Goal: Task Accomplishment & Management: Complete application form

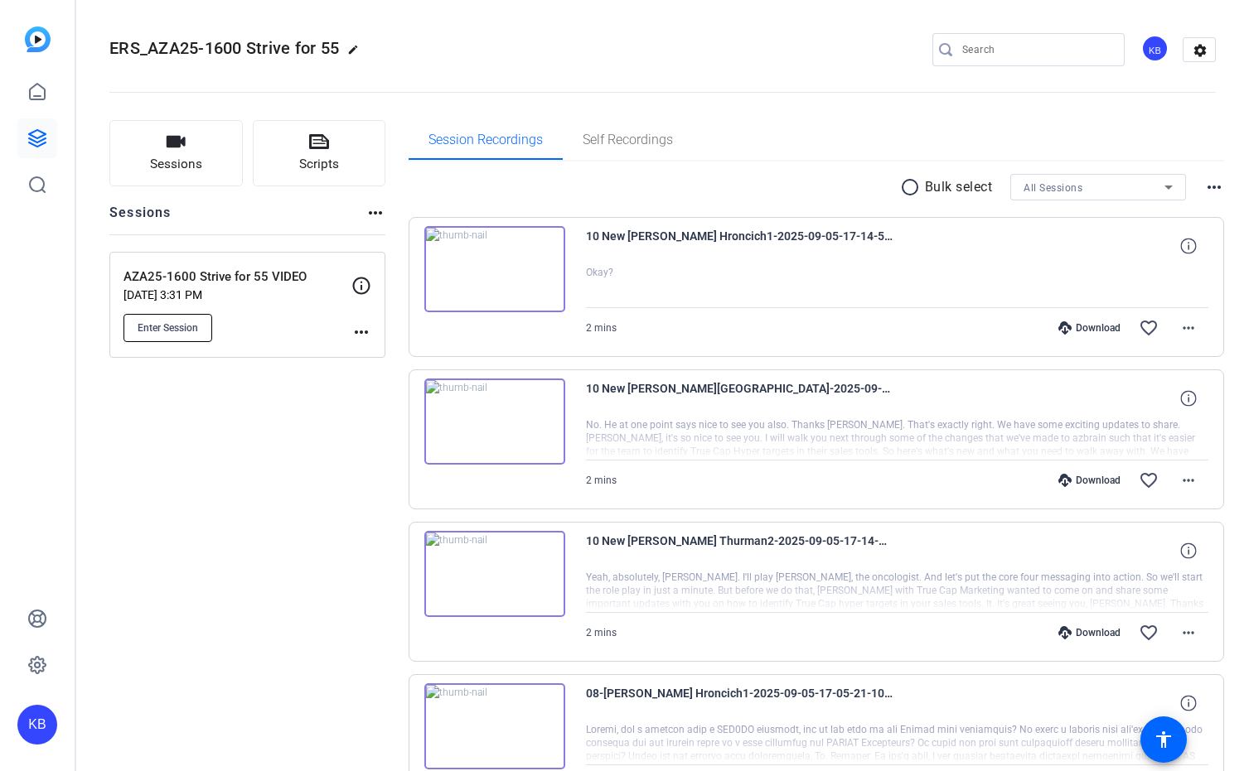
click at [150, 328] on span "Enter Session" at bounding box center [168, 328] width 60 height 13
click at [36, 134] on icon at bounding box center [37, 138] width 20 height 20
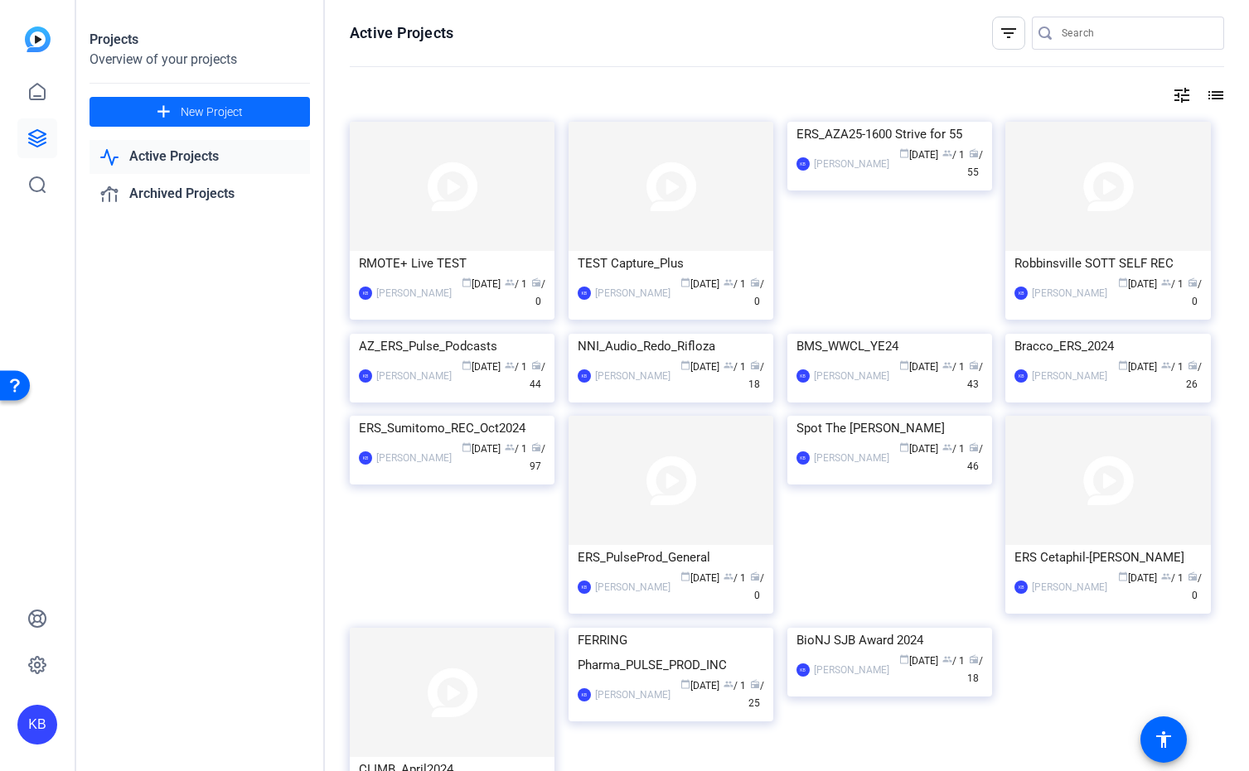
click at [193, 111] on span "New Project" at bounding box center [212, 112] width 62 height 17
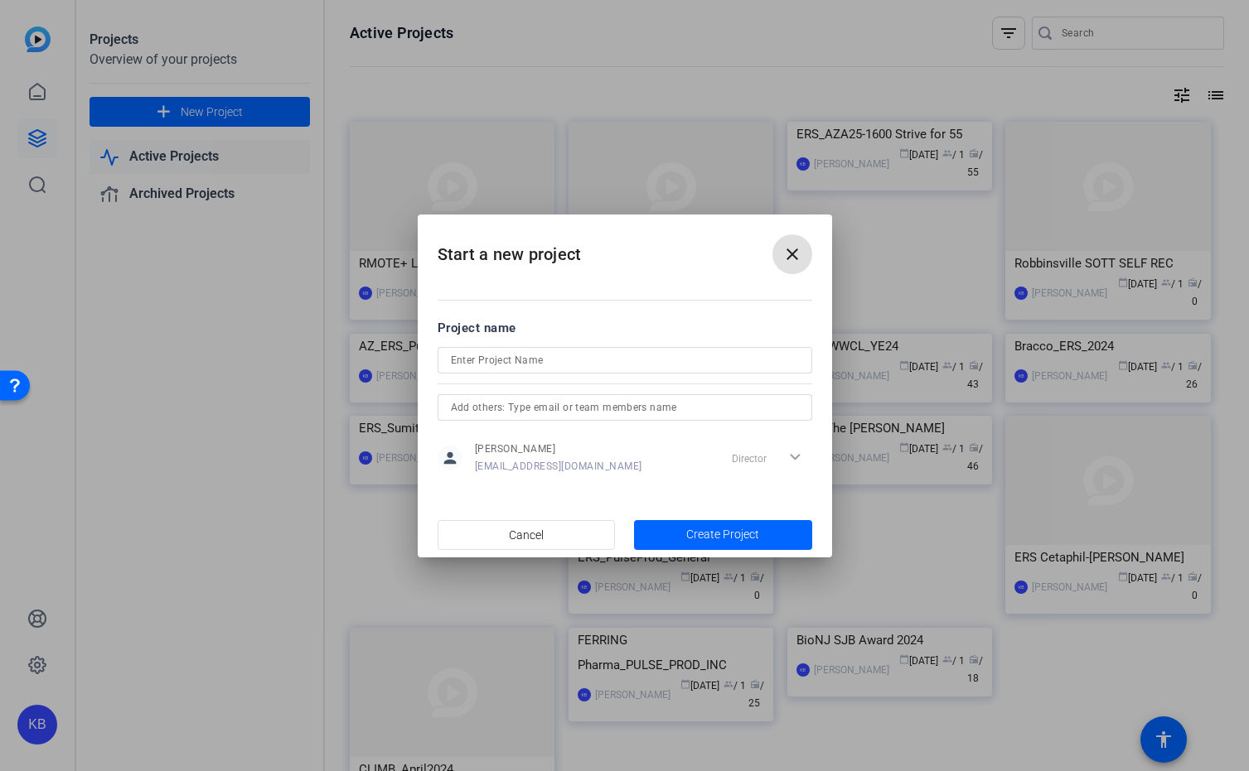
click at [588, 365] on input at bounding box center [625, 361] width 348 height 20
paste input "AZA25-0302 Digital Pathology Podcasts"
type input "AZA25-0302 Digital Pathology Podcasts"
click at [639, 414] on input "text" at bounding box center [625, 408] width 348 height 20
drag, startPoint x: 505, startPoint y: 404, endPoint x: 403, endPoint y: 399, distance: 102.0
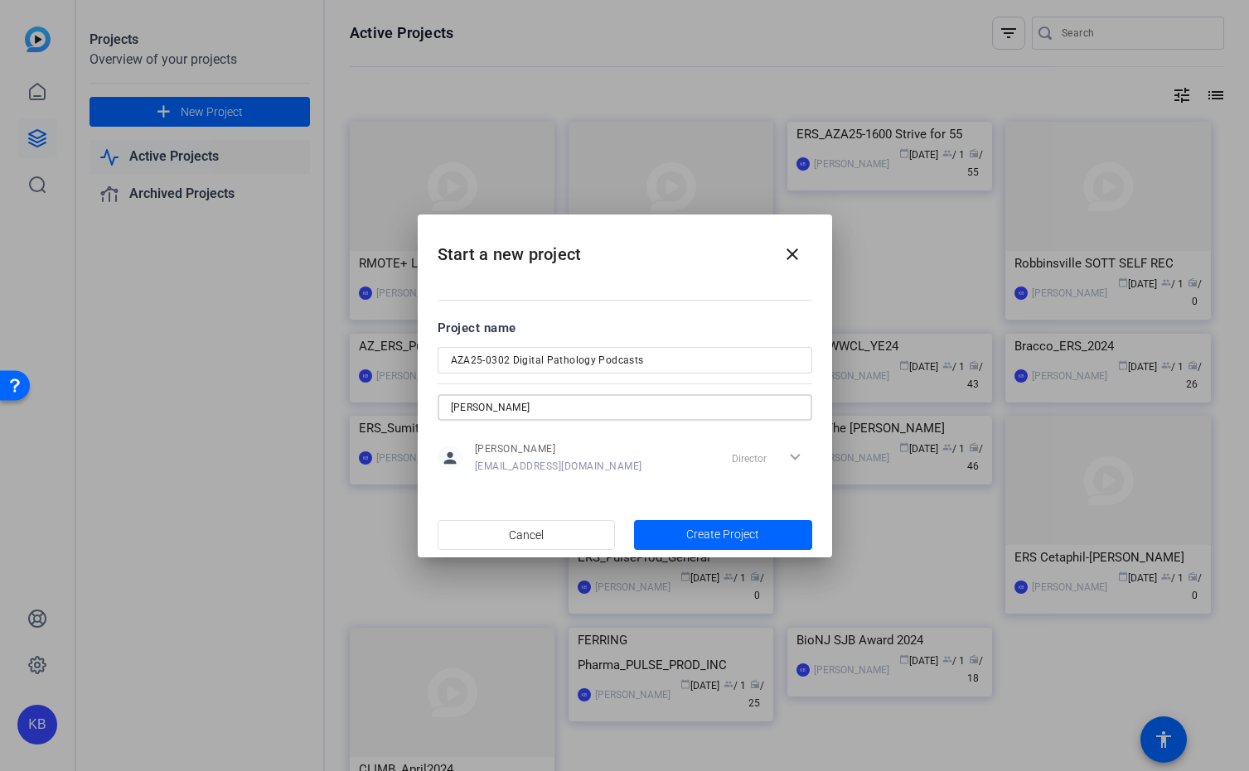
click at [403, 399] on div "Start a new project close Project name AZA25-0302 Digital Pathology Podcasts [P…" at bounding box center [624, 385] width 1249 height 771
paste input "[EMAIL_ADDRESS][DOMAIN_NAME]"
type input "[EMAIL_ADDRESS][DOMAIN_NAME]"
click at [695, 349] on div "AZA25-0302 Digital Pathology Podcasts" at bounding box center [625, 360] width 348 height 27
click at [650, 407] on input "[EMAIL_ADDRESS][DOMAIN_NAME]" at bounding box center [625, 408] width 348 height 20
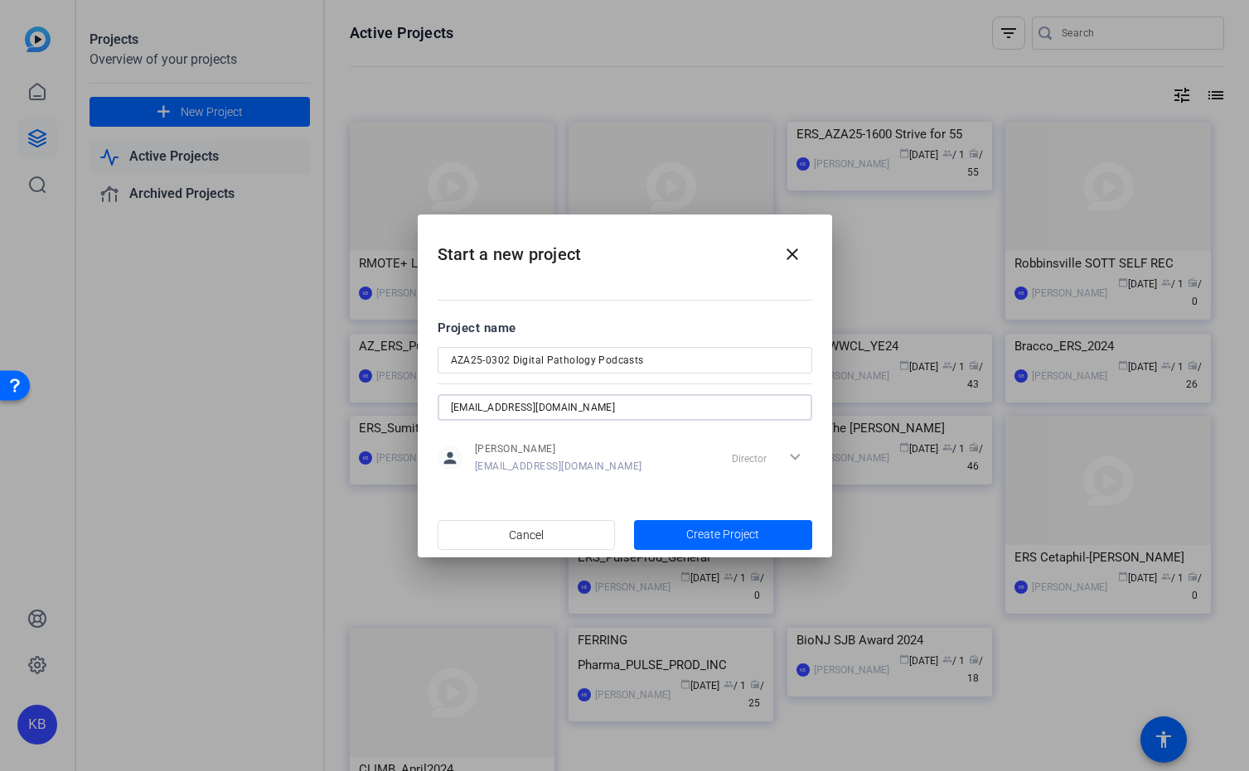
drag, startPoint x: 650, startPoint y: 411, endPoint x: 422, endPoint y: 409, distance: 228.7
click at [421, 409] on mat-dialog-content "Project name AZA25-0302 Digital Pathology Podcasts [EMAIL_ADDRESS][DOMAIN_NAME]…" at bounding box center [625, 397] width 414 height 230
click at [668, 358] on input "AZA25-0302 Digital Pathology Podcasts" at bounding box center [625, 361] width 348 height 20
click at [545, 364] on input "AZA25-0302 Digital Pathology Podcasts AZ ERS" at bounding box center [625, 361] width 348 height 20
click at [582, 363] on input "AZA25-0302 Dig_Pathology Podcasts AZ ERS" at bounding box center [625, 361] width 348 height 20
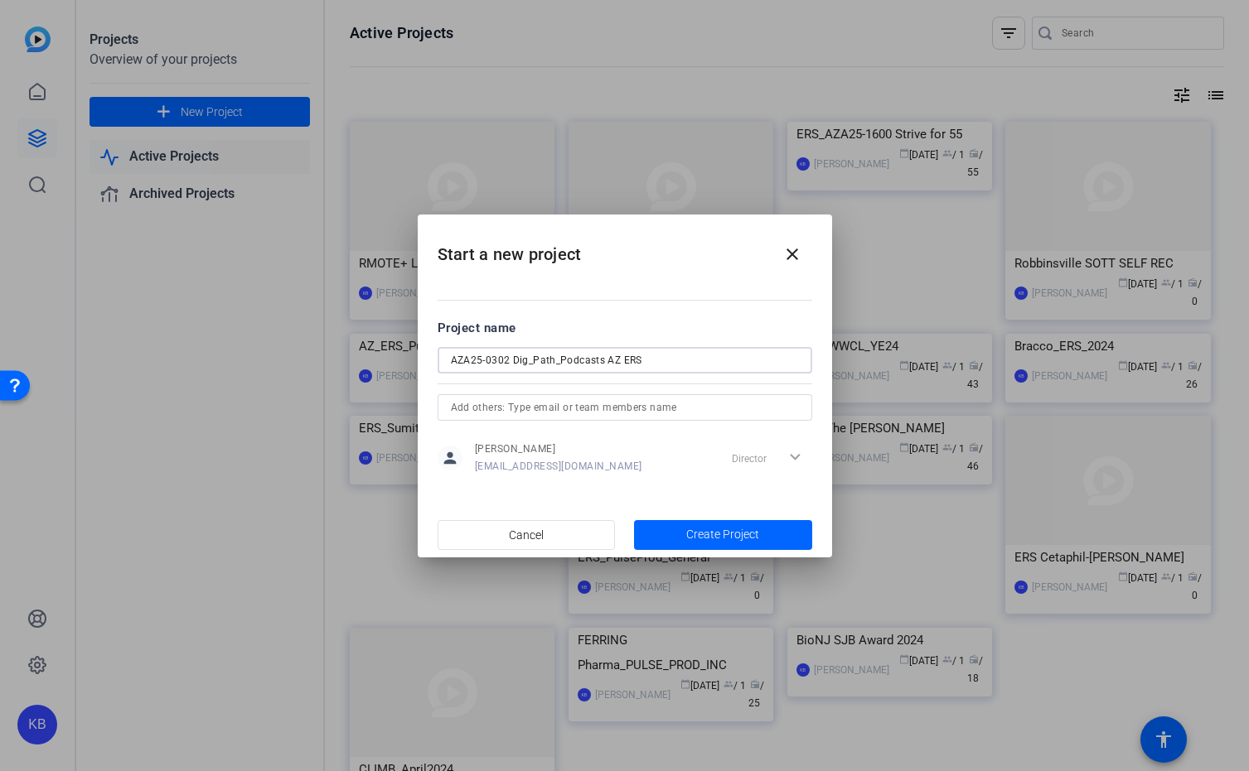
drag, startPoint x: 603, startPoint y: 360, endPoint x: 632, endPoint y: 361, distance: 29.0
click at [632, 361] on input "AZA25-0302 Dig_Path_Podcasts AZ ERS" at bounding box center [625, 361] width 348 height 20
drag, startPoint x: 633, startPoint y: 361, endPoint x: 606, endPoint y: 359, distance: 27.5
click at [606, 359] on input "AZA25-0302 Dig_Path_Podcasts AZ ERS" at bounding box center [625, 361] width 348 height 20
type input "AZA25-0302 Dig_Path_Podcasts_ERS_Pulse"
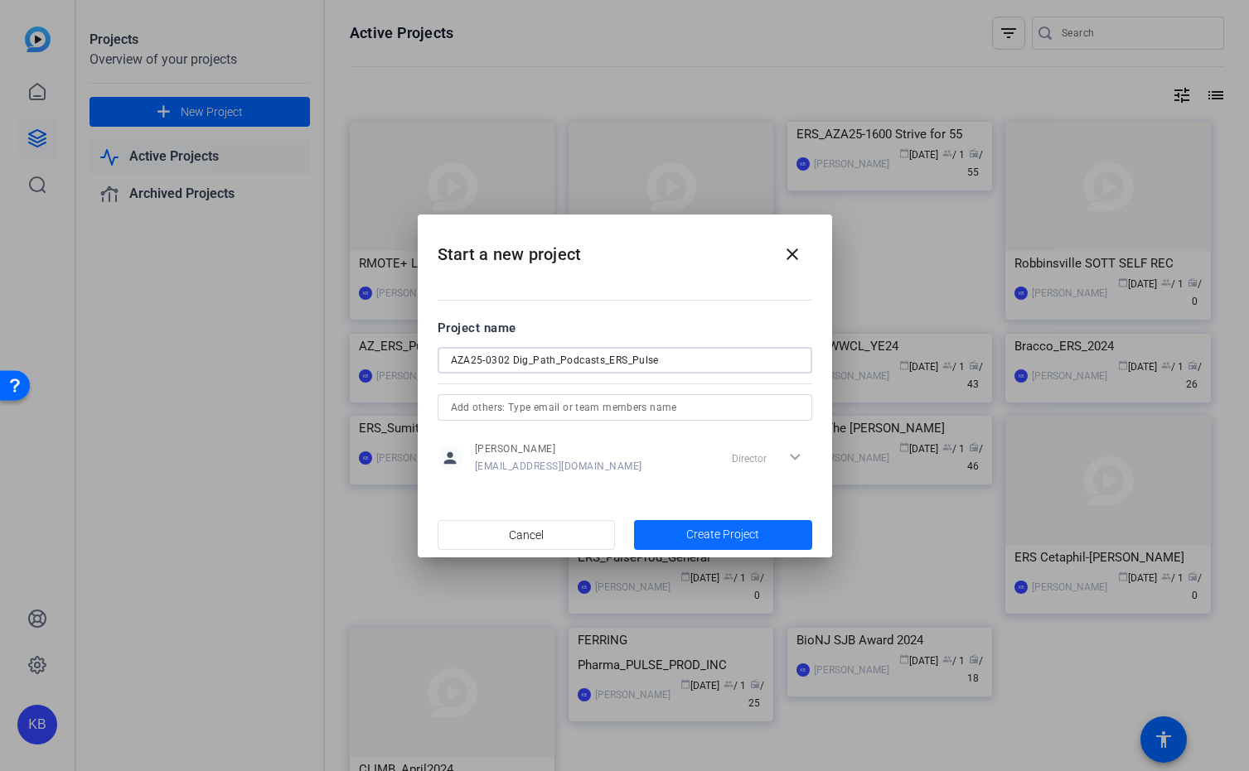
click at [684, 529] on span "button" at bounding box center [723, 535] width 178 height 40
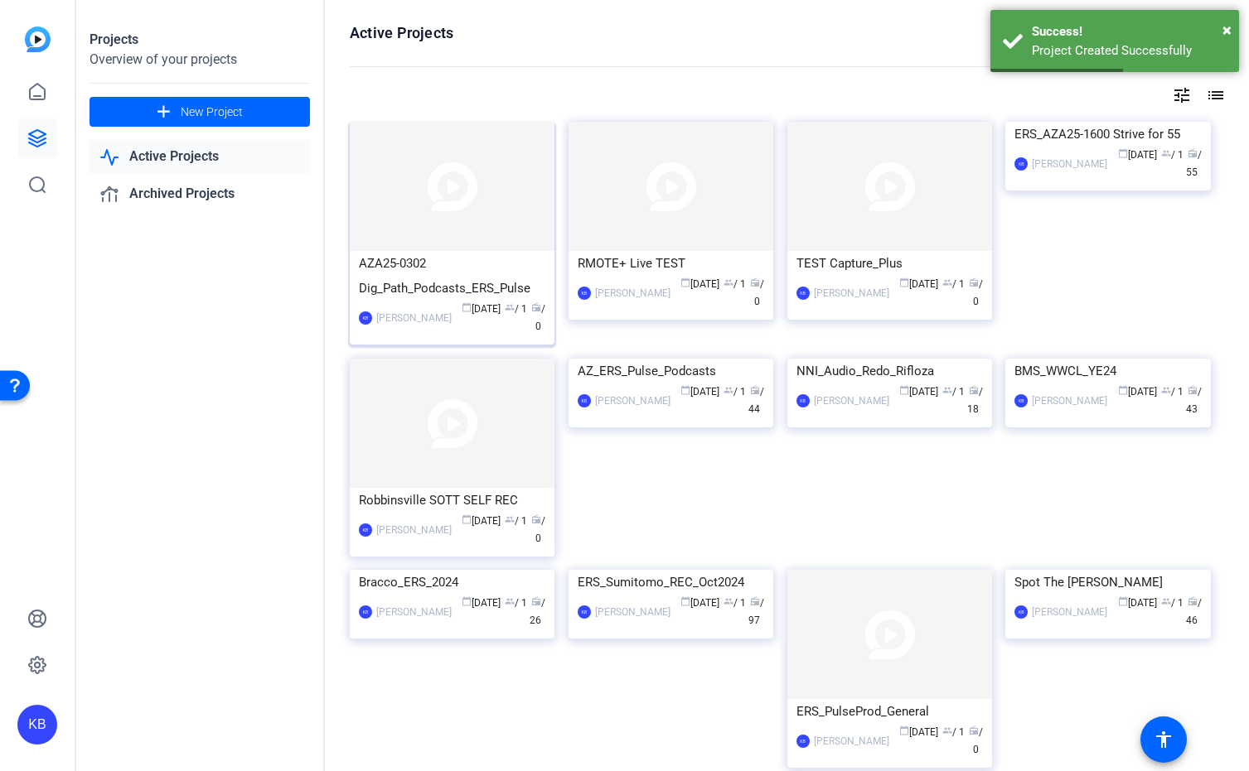
click at [482, 288] on div "AZA25-0302 Dig_Path_Podcasts_ERS_Pulse" at bounding box center [452, 276] width 186 height 50
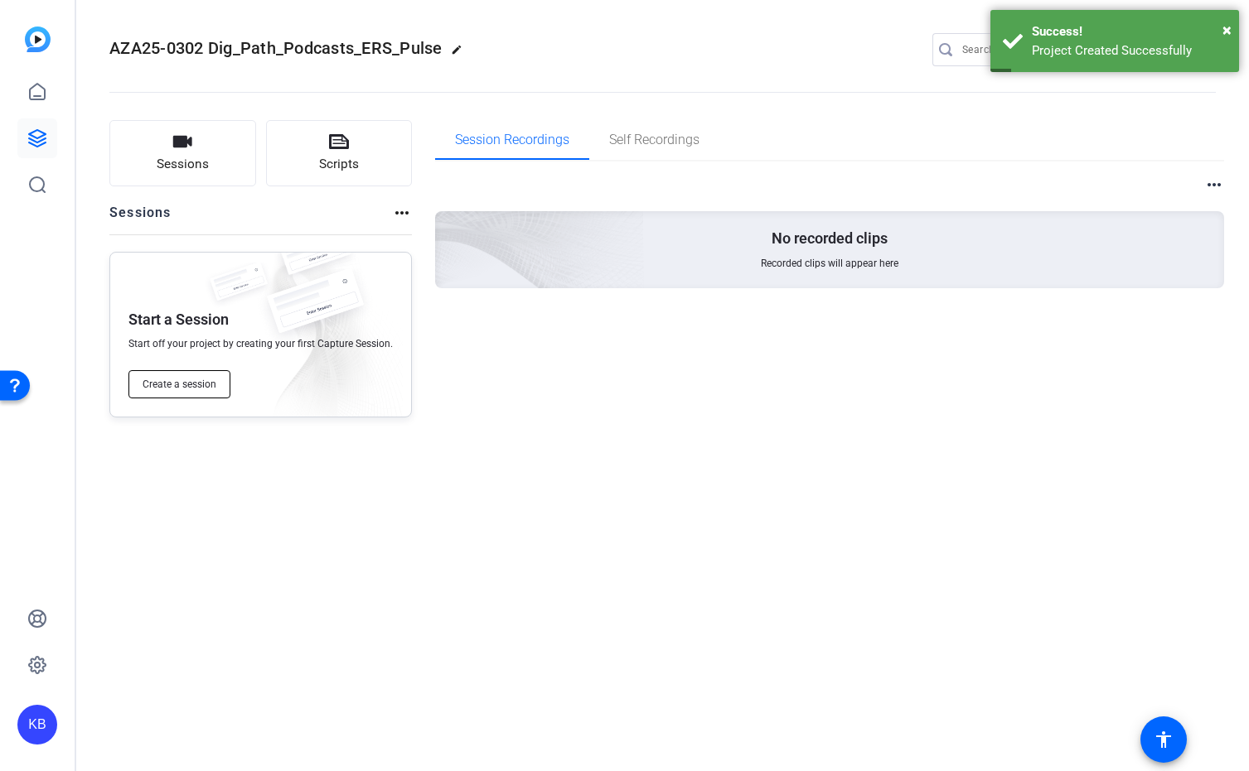
click at [176, 384] on span "Create a session" at bounding box center [180, 384] width 74 height 13
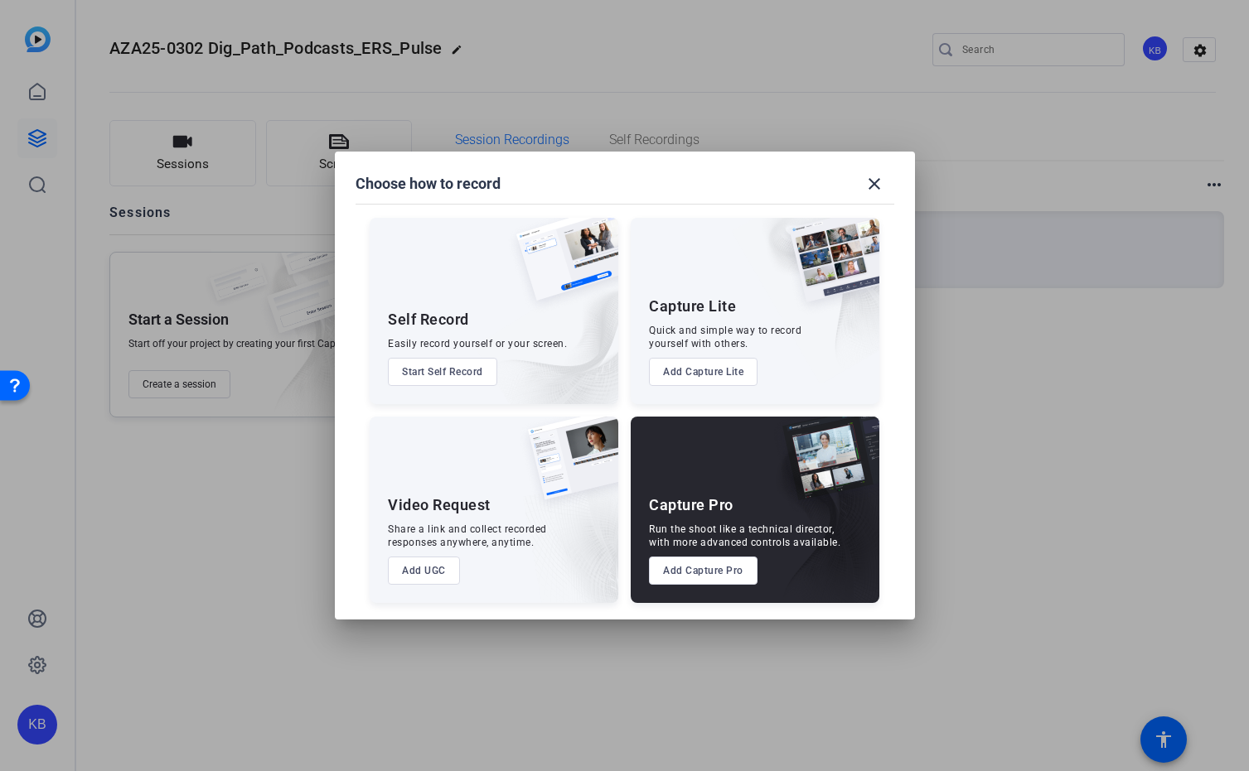
click at [690, 566] on button "Add Capture Pro" at bounding box center [703, 571] width 109 height 28
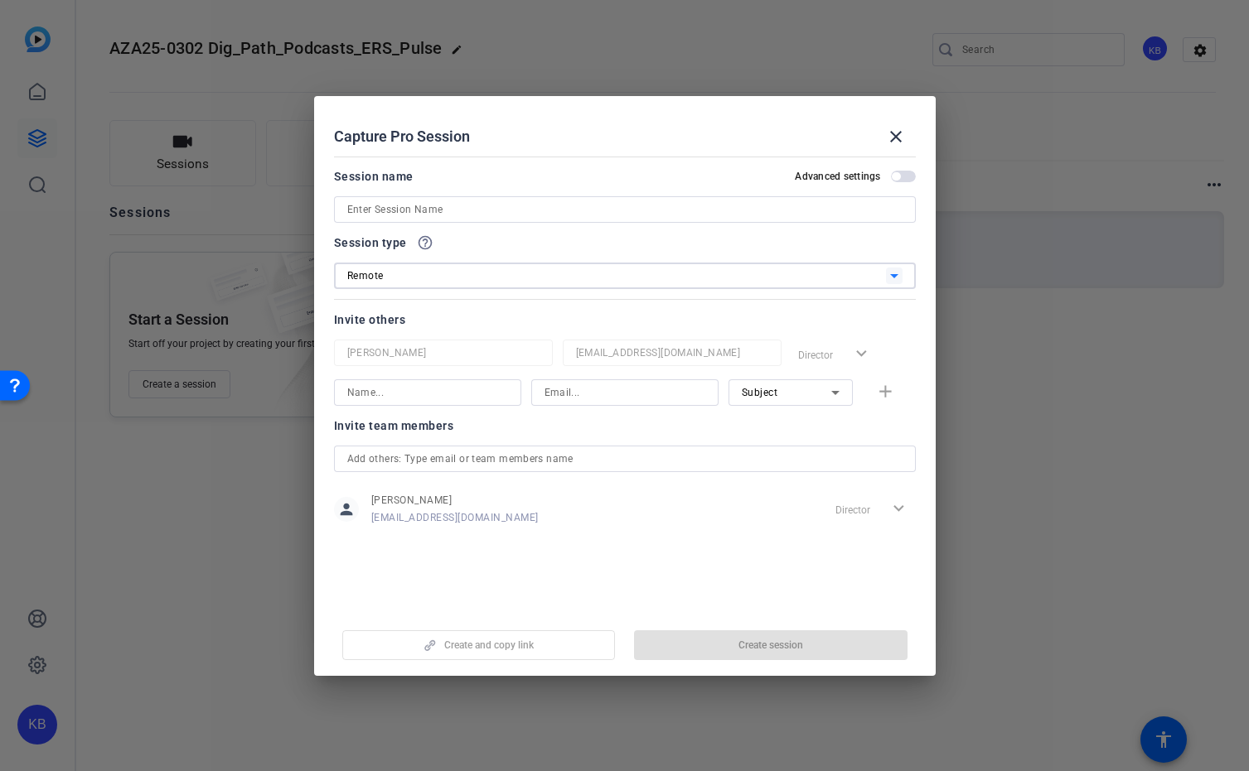
click at [522, 279] on div "Remote" at bounding box center [616, 275] width 539 height 21
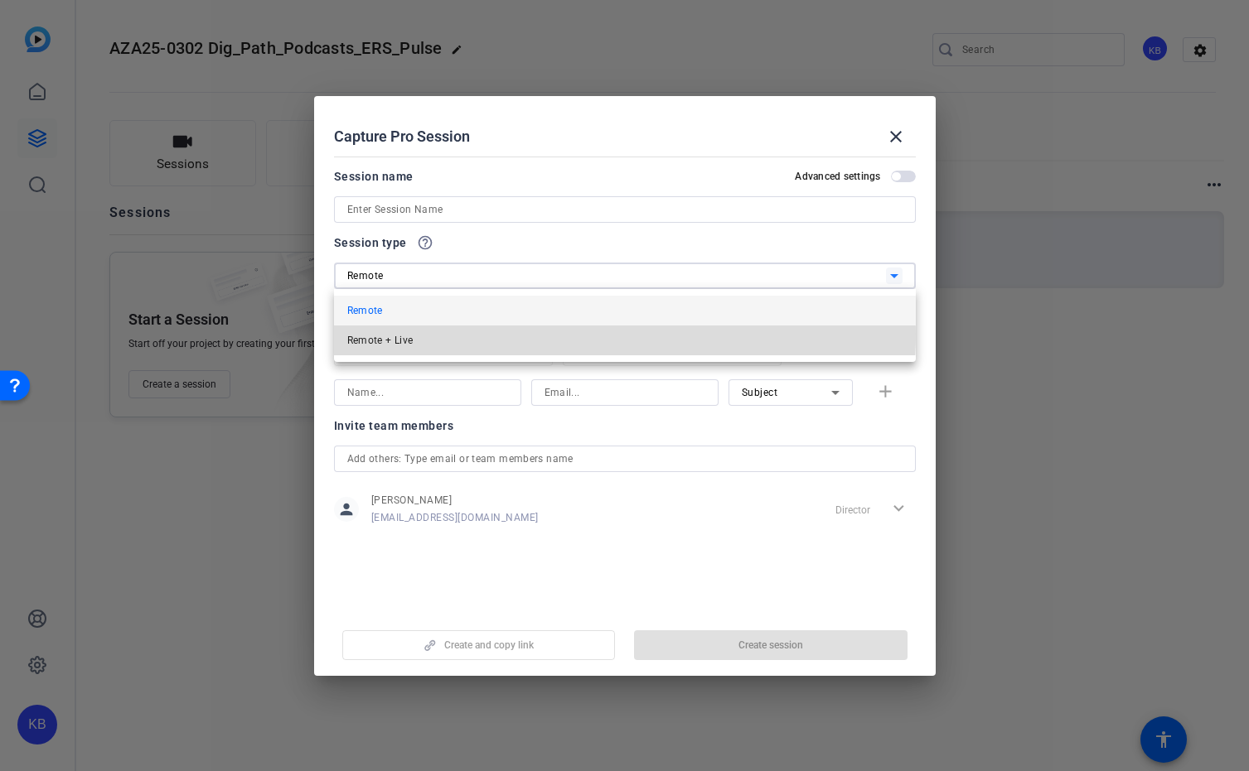
click at [506, 333] on mat-option "Remote + Live" at bounding box center [625, 341] width 582 height 30
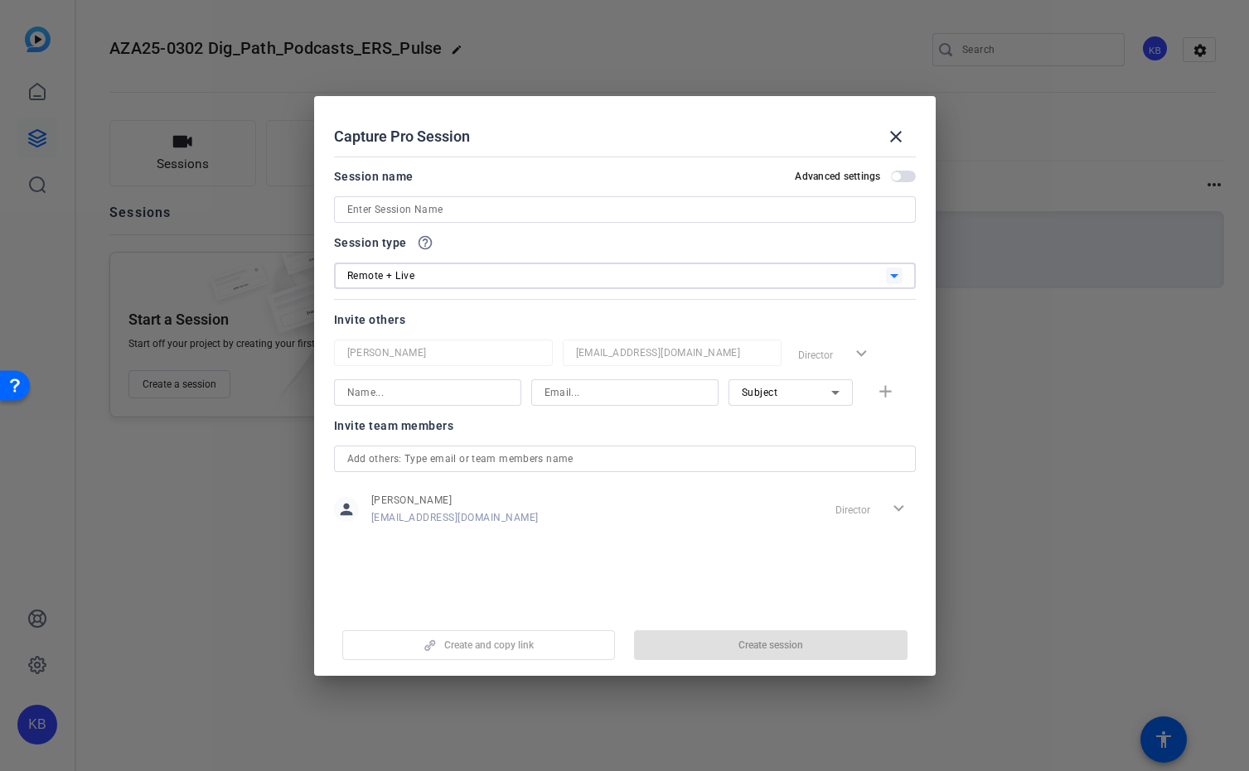
click at [486, 215] on input at bounding box center [624, 210] width 555 height 20
paste input "[EMAIL_ADDRESS][DOMAIN_NAME]"
type input "[EMAIL_ADDRESS][DOMAIN_NAME]"
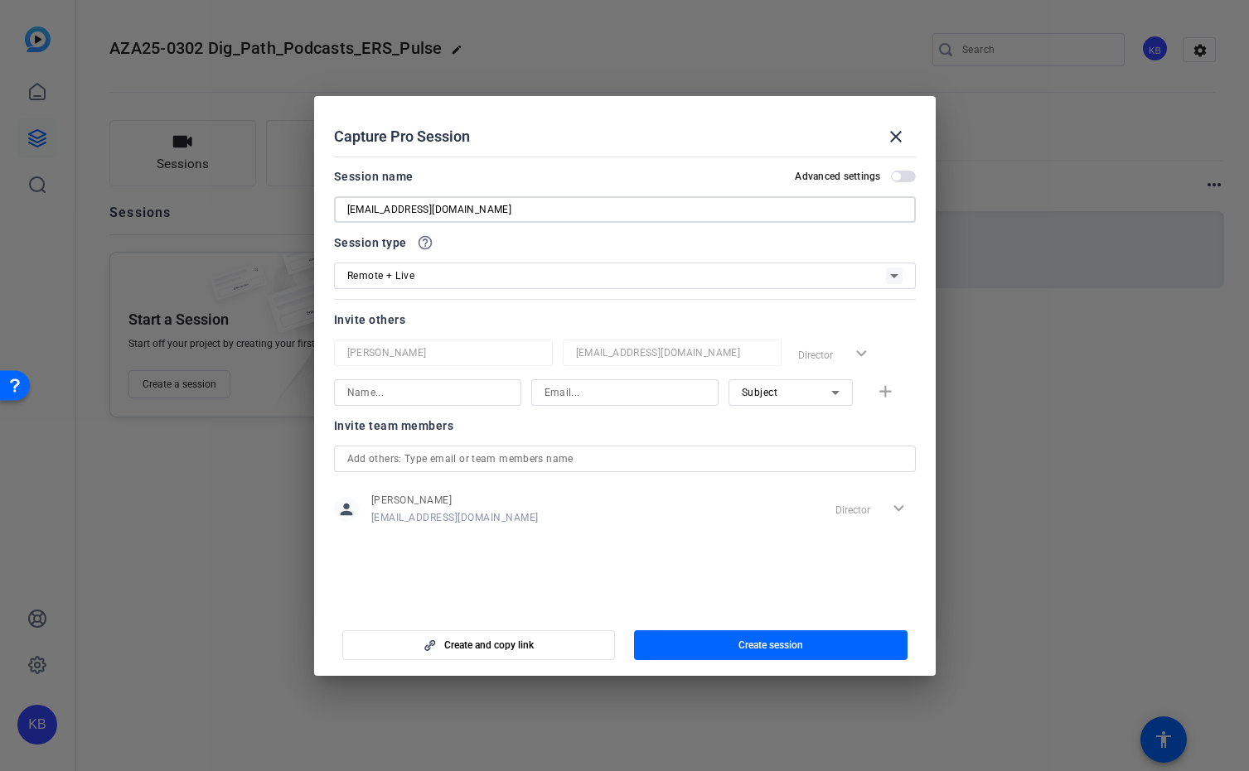
drag, startPoint x: 537, startPoint y: 204, endPoint x: 293, endPoint y: 206, distance: 244.5
click at [293, 206] on div "Choose how to record close Self Record Easily record yourself or your screen. S…" at bounding box center [624, 385] width 1249 height 771
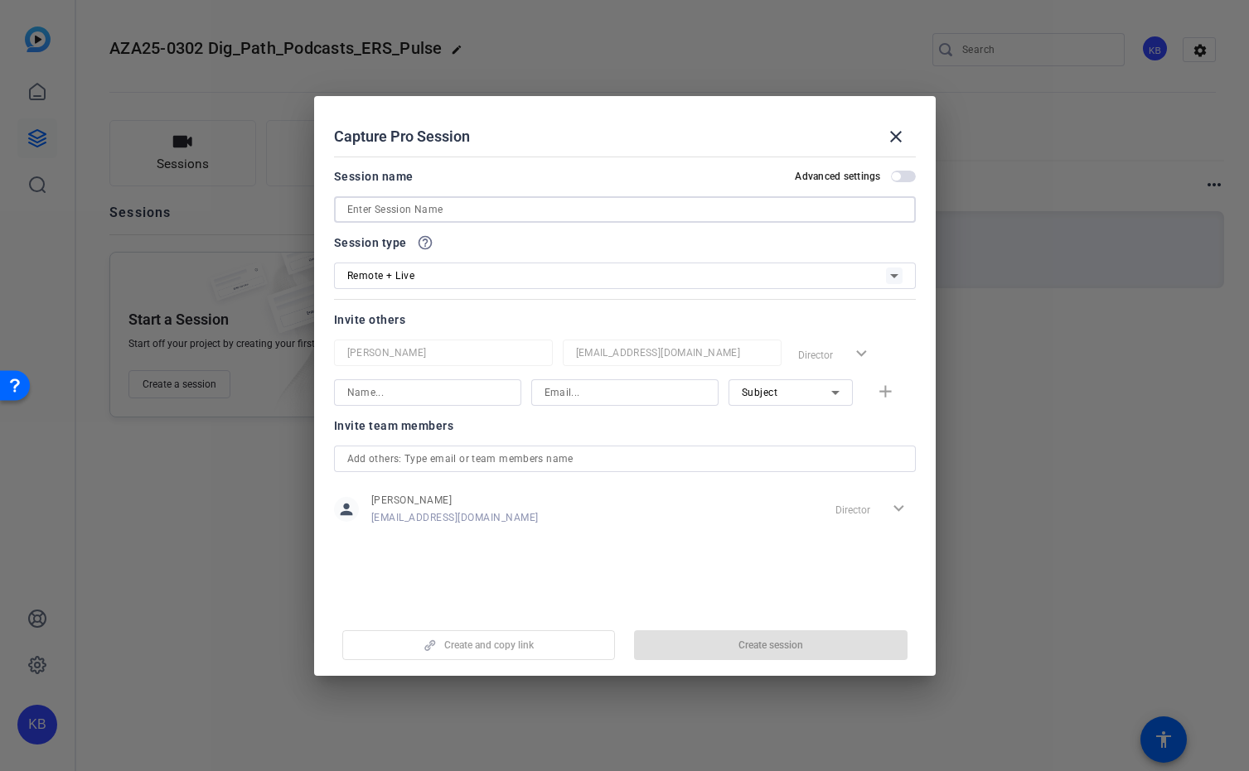
click at [382, 399] on input at bounding box center [427, 393] width 161 height 20
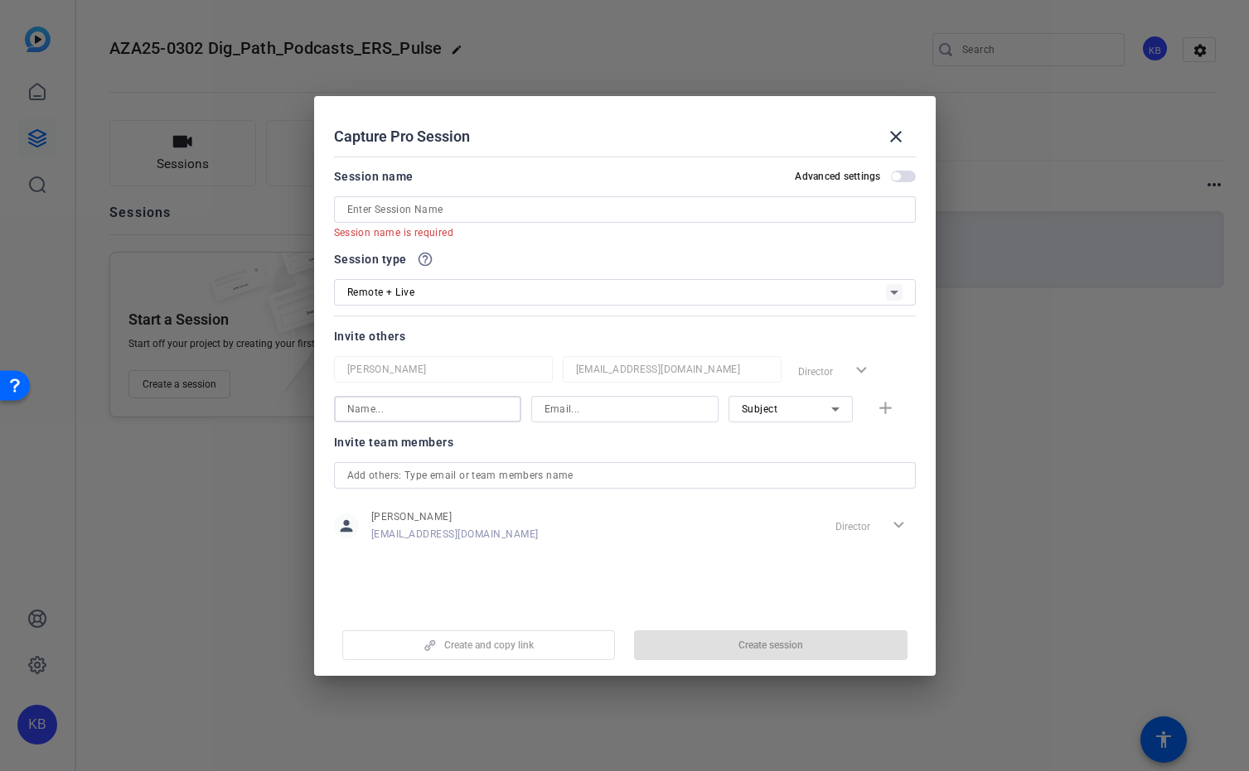
click at [534, 420] on div at bounding box center [624, 409] width 187 height 27
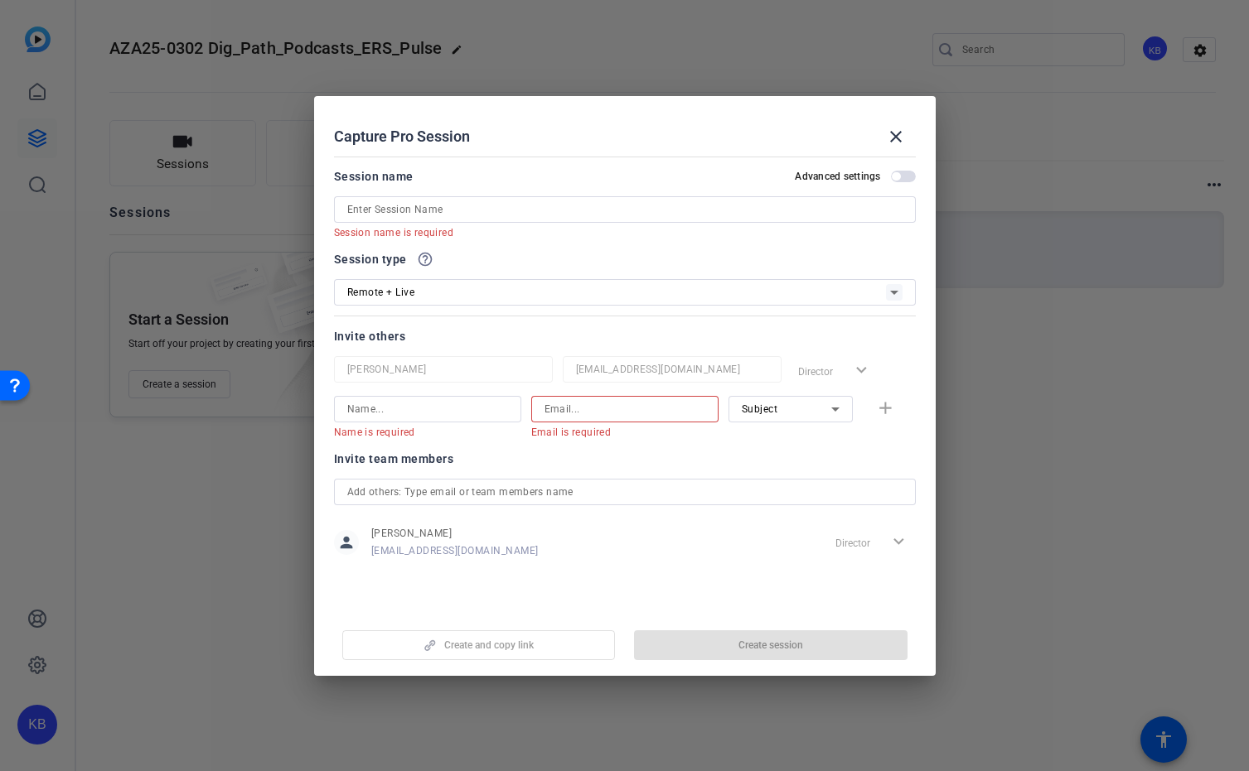
click at [545, 419] on mat-form-field "Email is required" at bounding box center [624, 409] width 187 height 27
click at [568, 414] on input at bounding box center [624, 409] width 161 height 20
paste input "[EMAIL_ADDRESS][DOMAIN_NAME]"
type input "[EMAIL_ADDRESS][DOMAIN_NAME]"
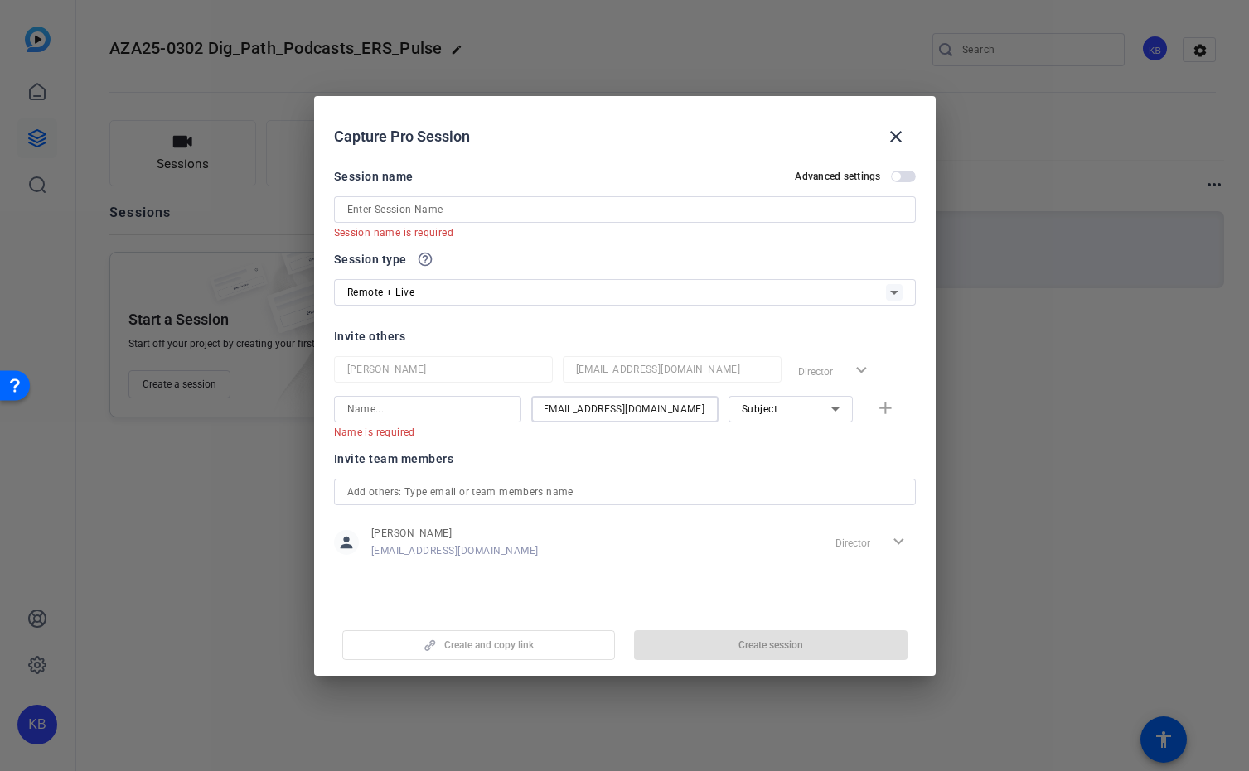
click at [756, 413] on span "Subject" at bounding box center [760, 410] width 36 height 12
click at [758, 444] on span "Collaborator" at bounding box center [772, 443] width 60 height 20
click at [388, 406] on input at bounding box center [427, 409] width 161 height 20
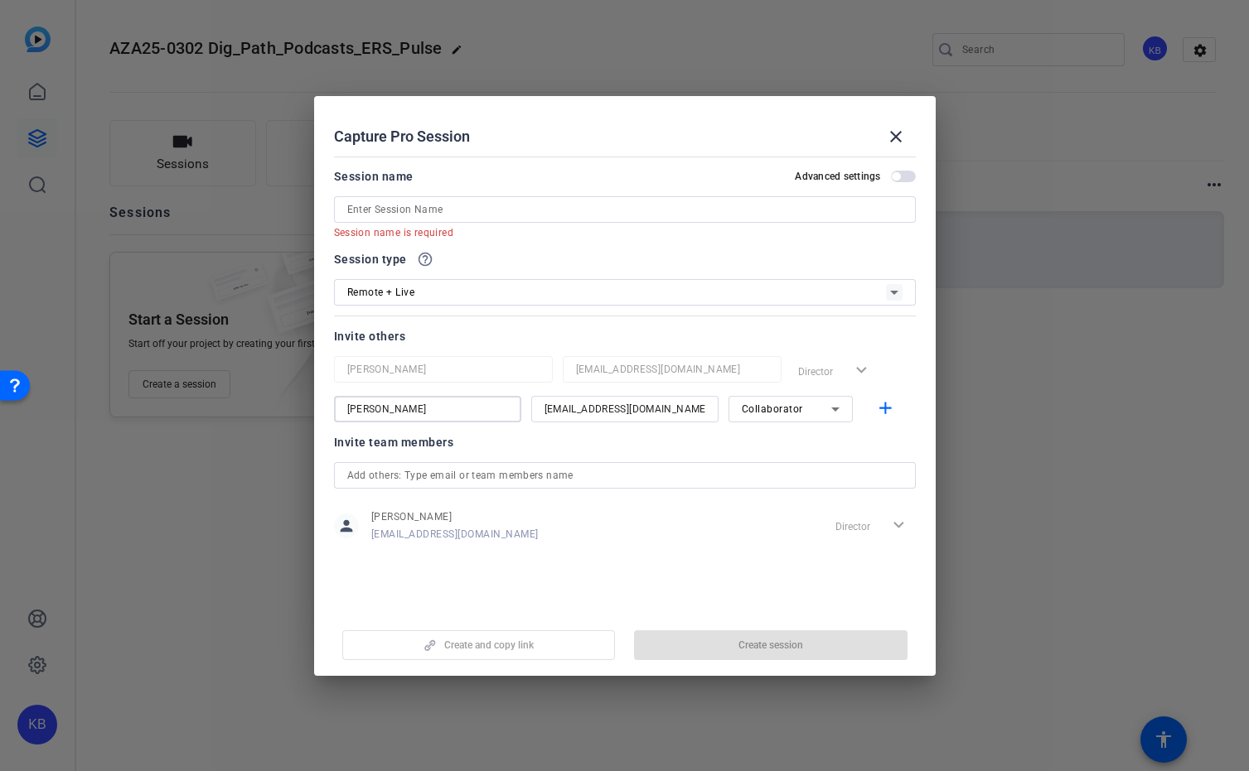
type input "[PERSON_NAME]"
click at [400, 476] on input "text" at bounding box center [624, 476] width 555 height 20
click at [887, 411] on mat-icon "add" at bounding box center [885, 409] width 21 height 21
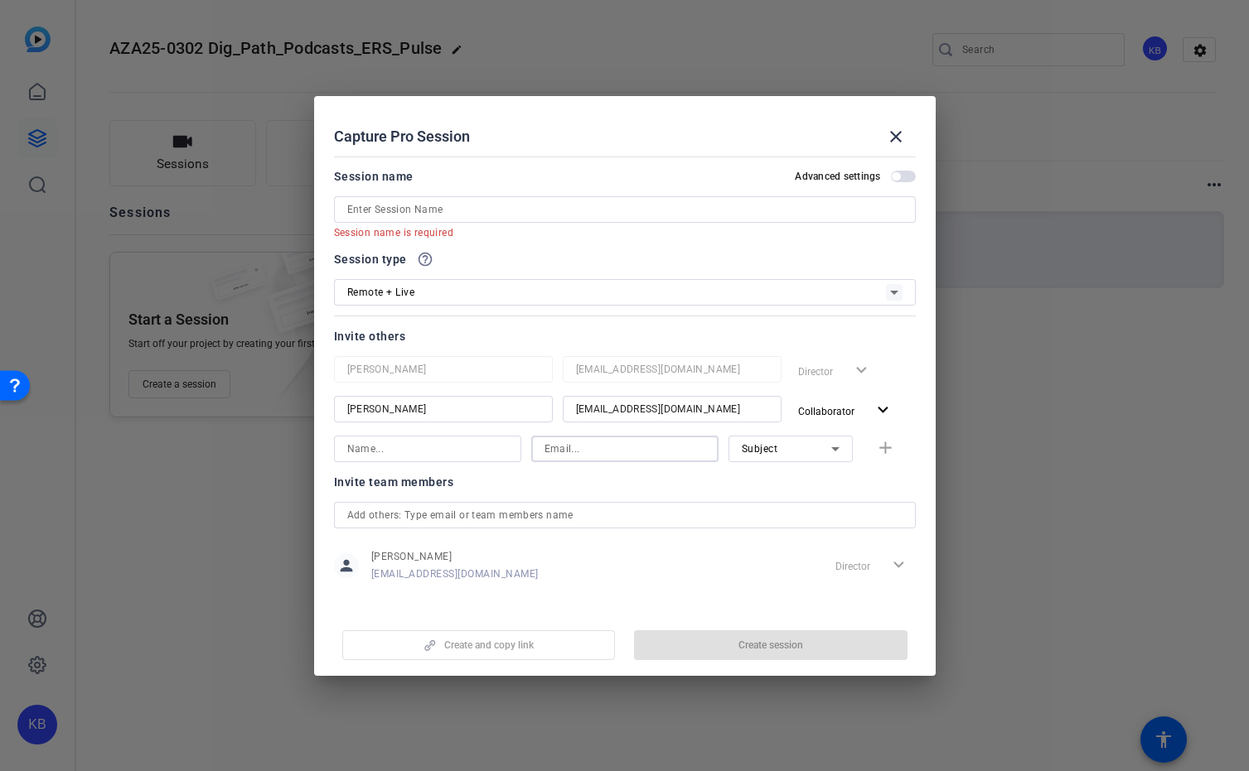
click at [583, 448] on input at bounding box center [624, 449] width 161 height 20
paste input "[PERSON_NAME],<[EMAIL_ADDRESS][DOMAIN_NAME]>"
drag, startPoint x: 608, startPoint y: 451, endPoint x: 524, endPoint y: 448, distance: 84.6
click at [524, 448] on div "[PERSON_NAME],<[EMAIL_ADDRESS][DOMAIN_NAME] Subject add" at bounding box center [625, 449] width 582 height 27
type input "[EMAIL_ADDRESS][DOMAIN_NAME]"
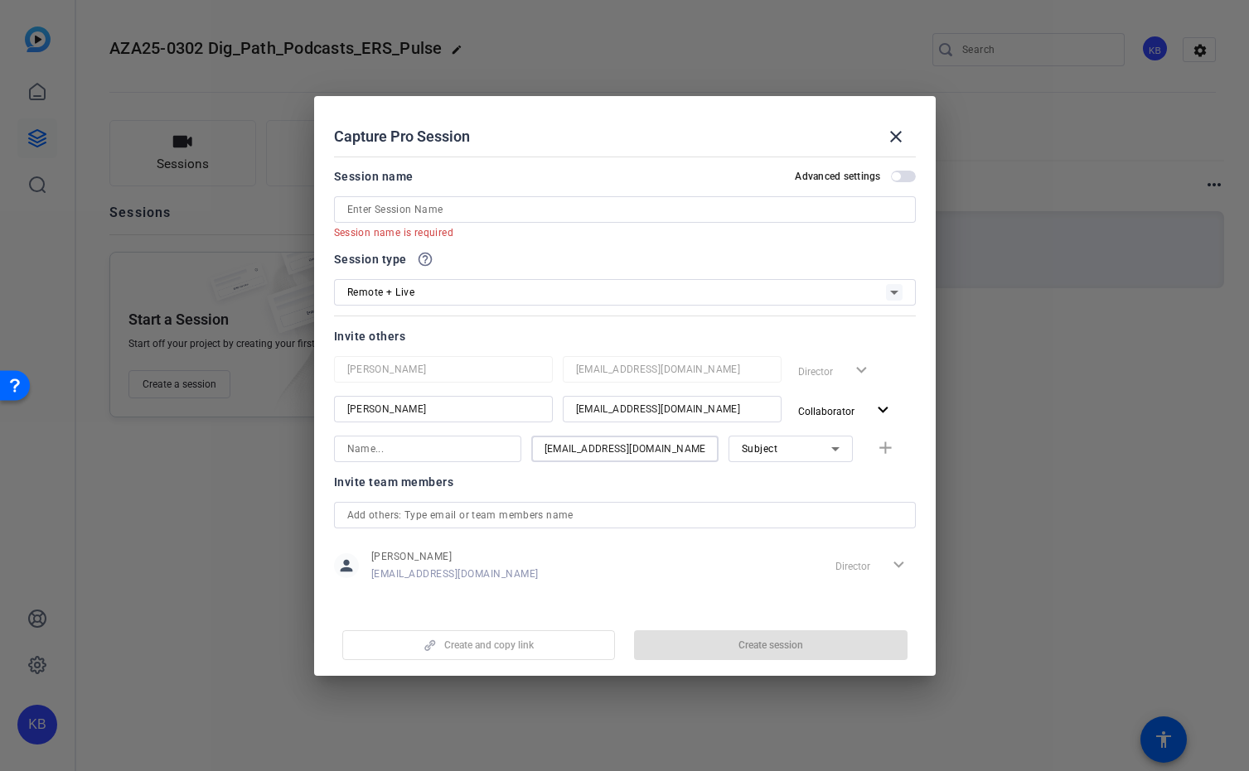
click at [772, 455] on div "Subject" at bounding box center [786, 448] width 89 height 21
click at [769, 477] on span "Collaborator" at bounding box center [772, 482] width 60 height 20
click at [481, 442] on input at bounding box center [427, 449] width 161 height 20
paste input "[PERSON_NAME]"
type input "[PERSON_NAME]"
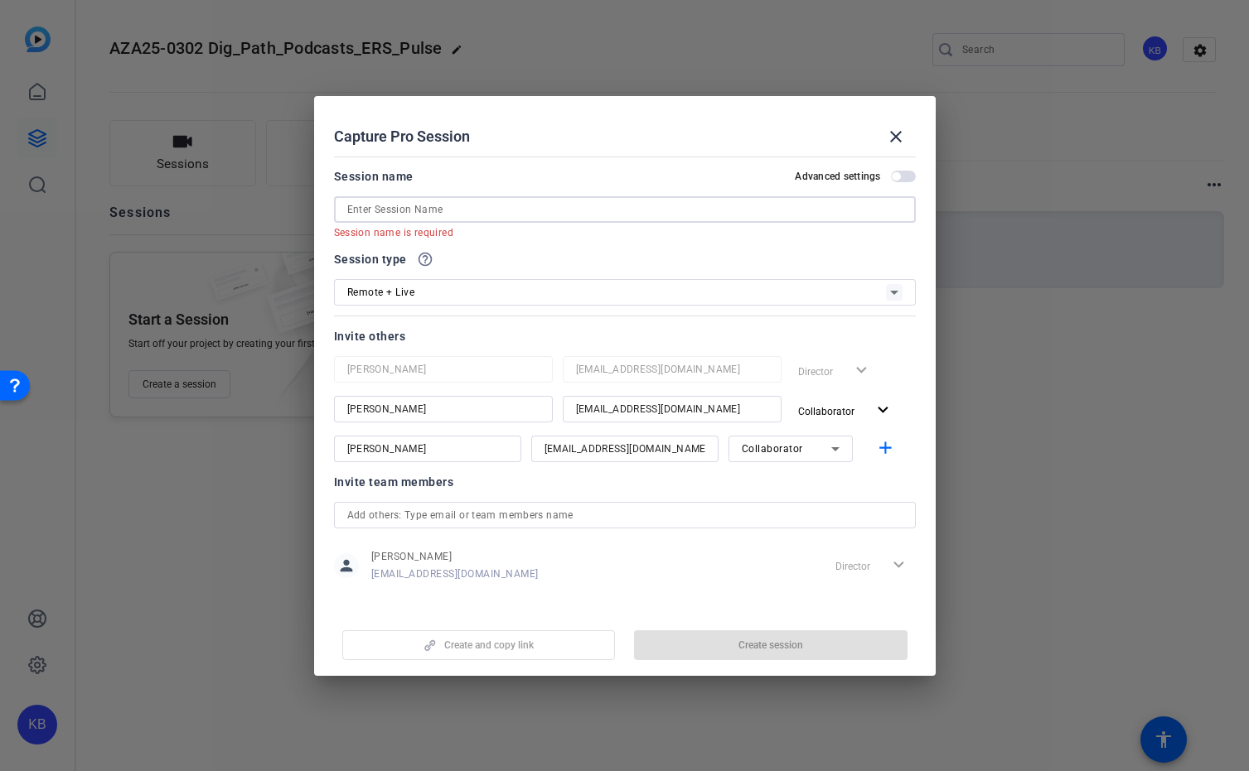
click at [525, 211] on input at bounding box center [624, 210] width 555 height 20
paste input "AZA25-0302 Digital Pathology Podcasts"
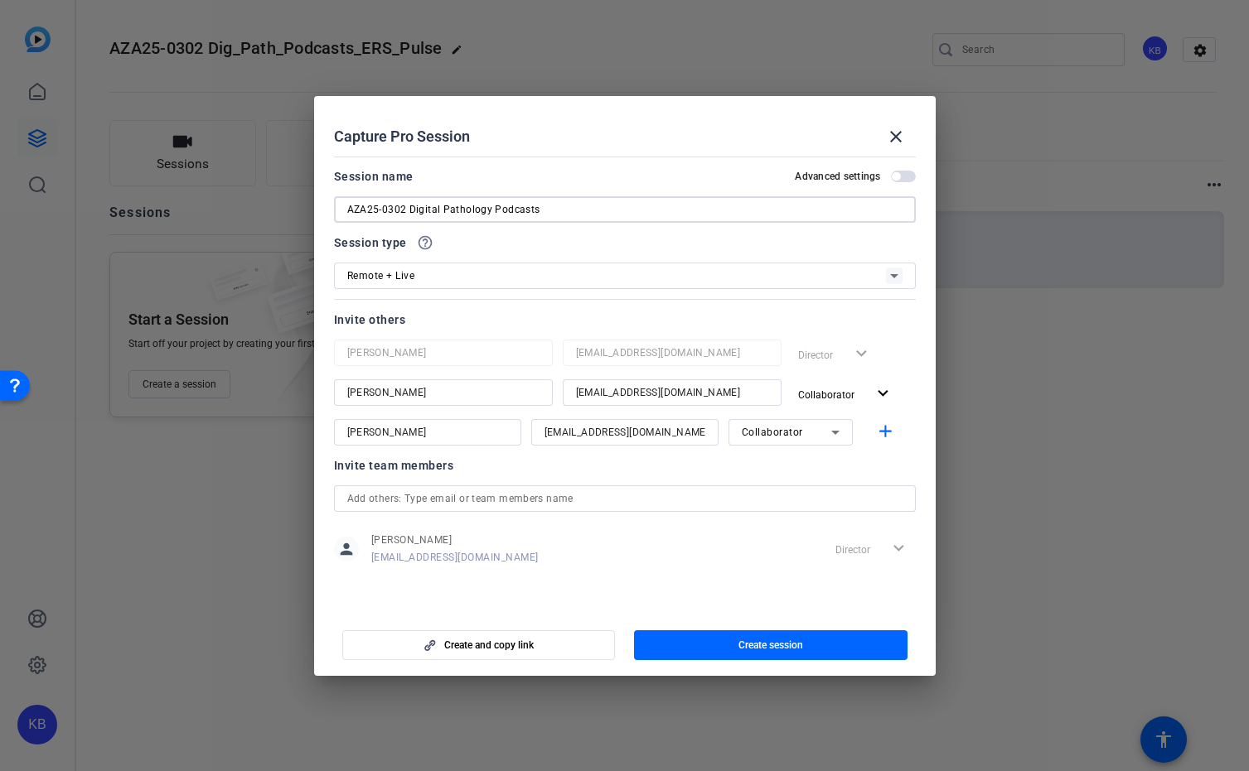
click at [491, 213] on input "AZA25-0302 Digital Pathology Podcasts" at bounding box center [624, 210] width 555 height 20
click at [441, 208] on input "AZA25-0302 Digital Path_Podcasts" at bounding box center [624, 210] width 555 height 20
type input "AZA25-0302 Digital_Path_Podcasts"
click at [794, 641] on span "Create session" at bounding box center [770, 645] width 65 height 13
